Goal: Task Accomplishment & Management: Manage account settings

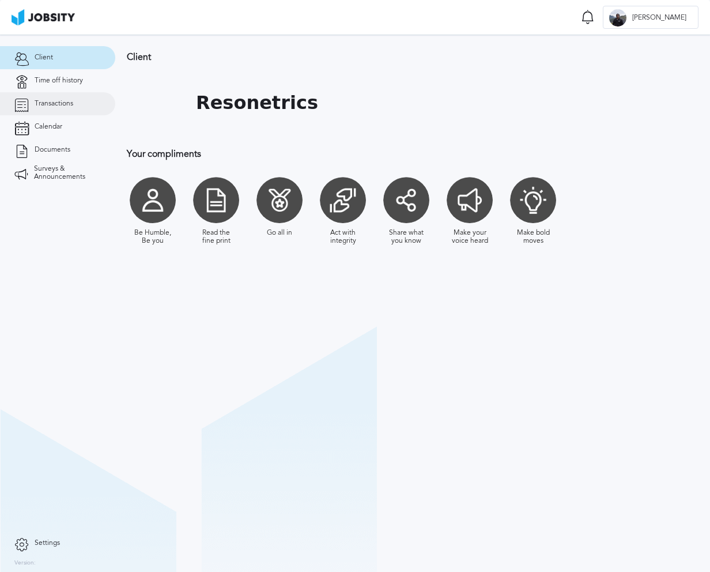
click at [51, 109] on link "Transactions" at bounding box center [57, 103] width 115 height 23
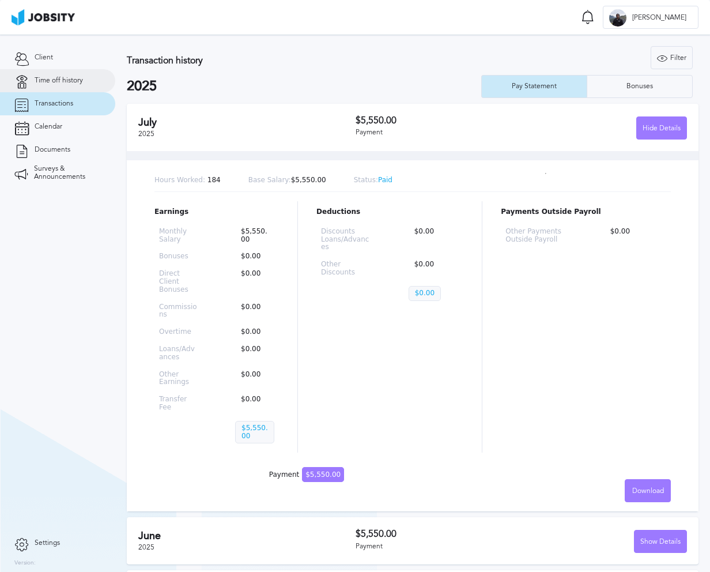
click at [77, 89] on link "Time off history" at bounding box center [57, 80] width 115 height 23
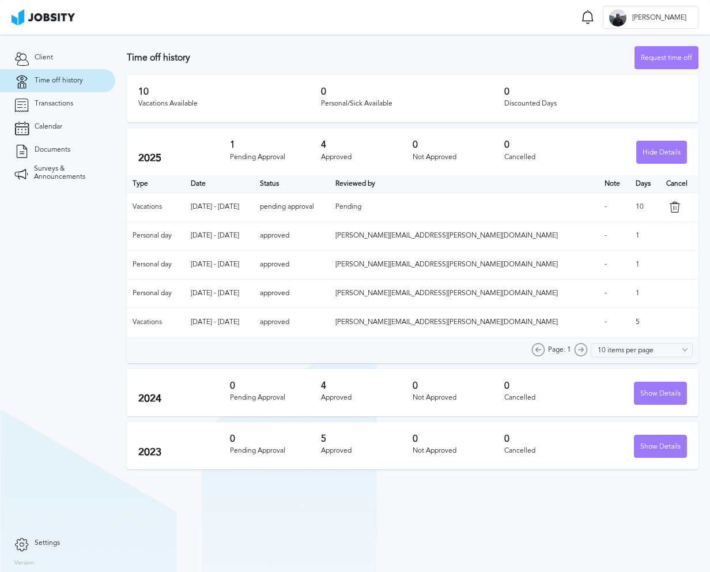
click at [406, 88] on h3 "0" at bounding box center [412, 91] width 183 height 10
click at [526, 107] on div "Discounted Days" at bounding box center [595, 104] width 183 height 8
click at [387, 112] on div "10 Vacations Available 0 Personal/Sick Available 0 Discounted Days" at bounding box center [413, 98] width 572 height 47
click at [684, 57] on div "Request time off" at bounding box center [666, 58] width 63 height 23
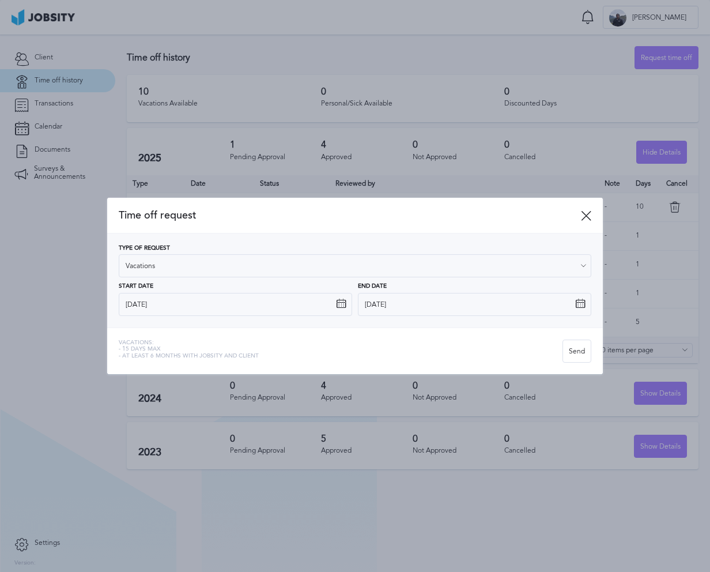
click at [592, 209] on div "Time off request" at bounding box center [355, 216] width 496 height 36
click at [588, 214] on icon at bounding box center [586, 215] width 10 height 10
